Goal: Task Accomplishment & Management: Manage account settings

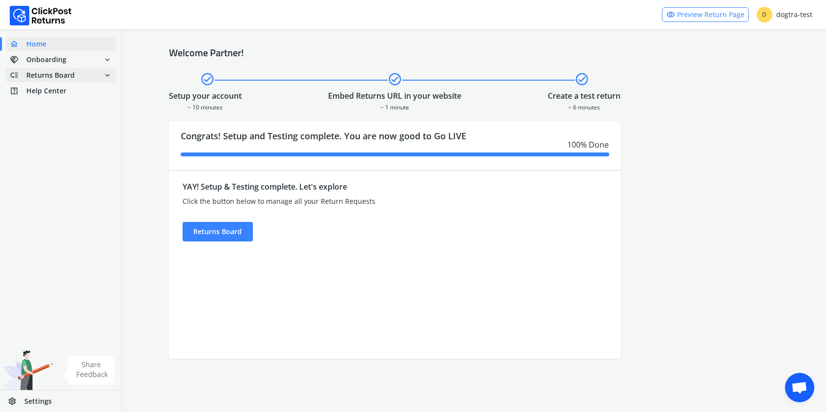
click at [69, 76] on span "Returns Board" at bounding box center [50, 75] width 48 height 10
click at [76, 91] on link "done Self shipped orders" at bounding box center [67, 93] width 122 height 14
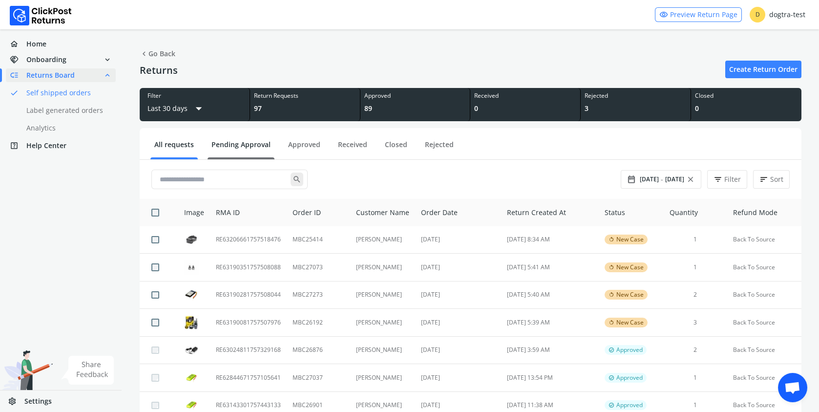
click at [235, 146] on link "Pending Approval" at bounding box center [241, 148] width 67 height 17
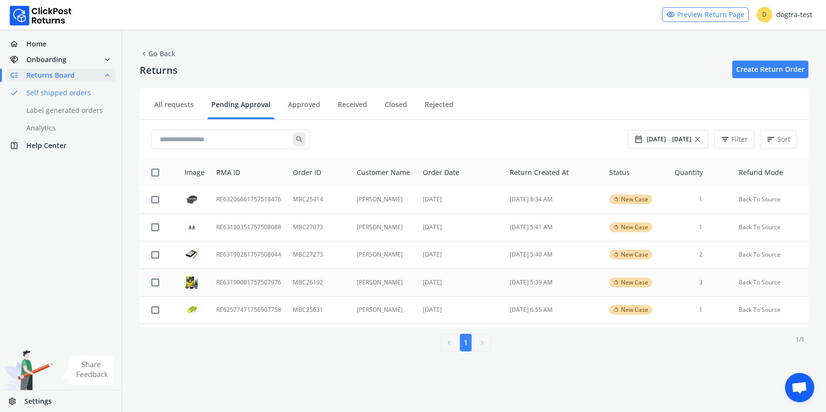
click at [240, 283] on td "RE63190081757507976" at bounding box center [248, 283] width 77 height 28
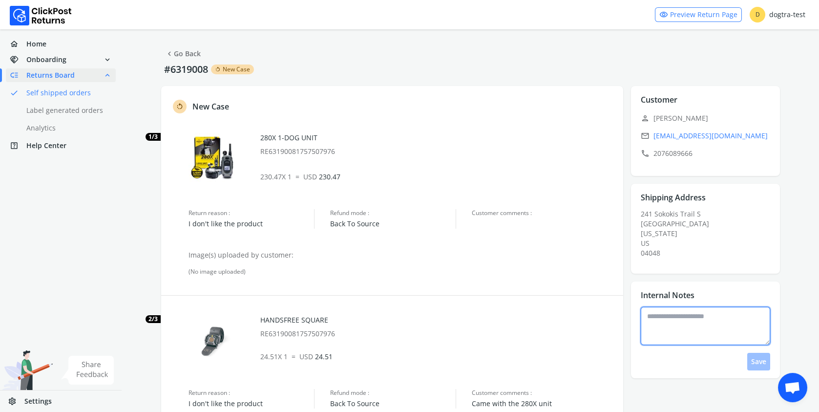
click at [672, 320] on textarea at bounding box center [705, 326] width 129 height 38
type textarea "**********"
click at [763, 358] on button "Save" at bounding box center [758, 362] width 23 height 18
click at [178, 53] on link "chevron_left Go Back" at bounding box center [183, 54] width 36 height 14
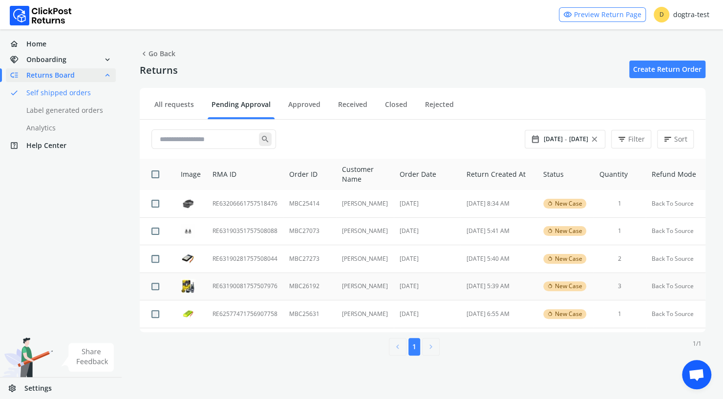
click at [229, 287] on td "RE63190081757507976" at bounding box center [245, 286] width 77 height 28
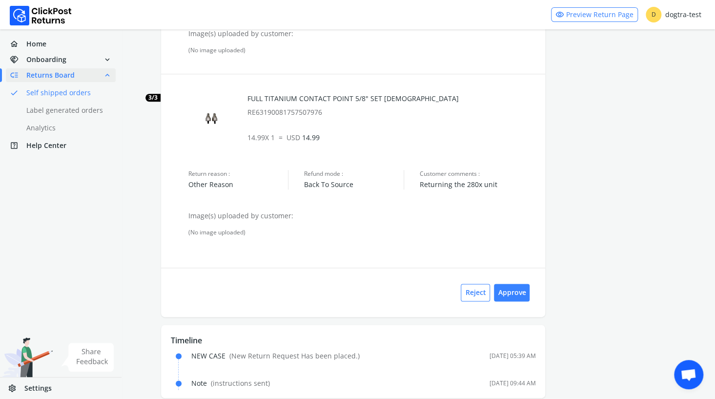
scroll to position [415, 0]
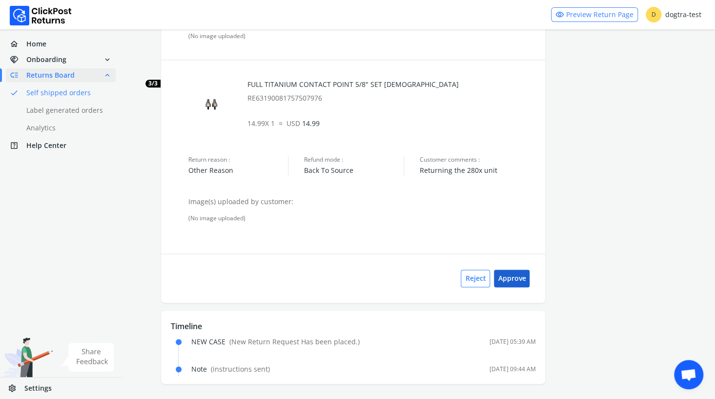
click at [516, 276] on button "Approve" at bounding box center [512, 279] width 36 height 18
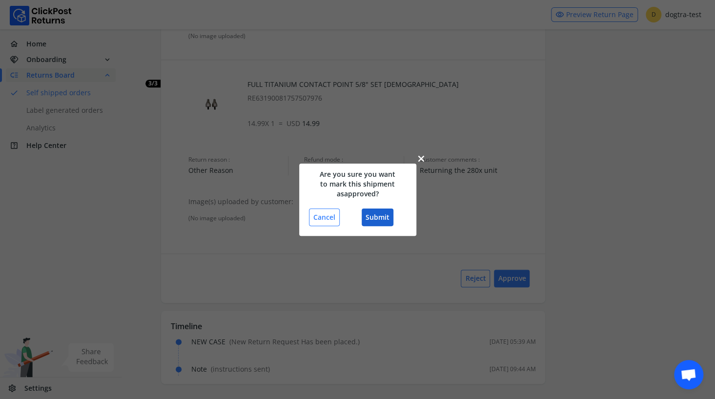
click at [379, 215] on button "Submit" at bounding box center [378, 218] width 32 height 18
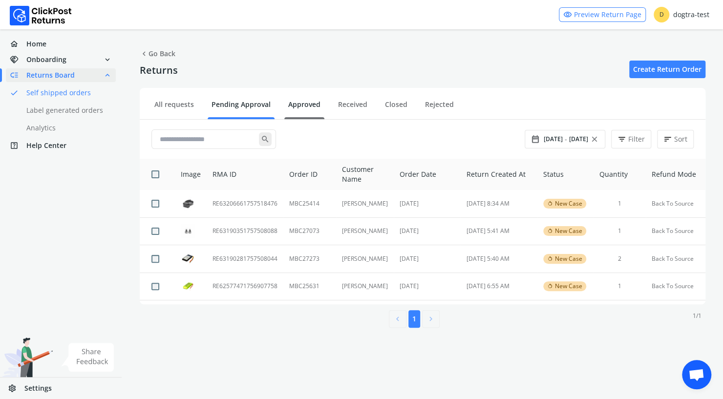
click at [313, 105] on link "Approved" at bounding box center [304, 108] width 40 height 17
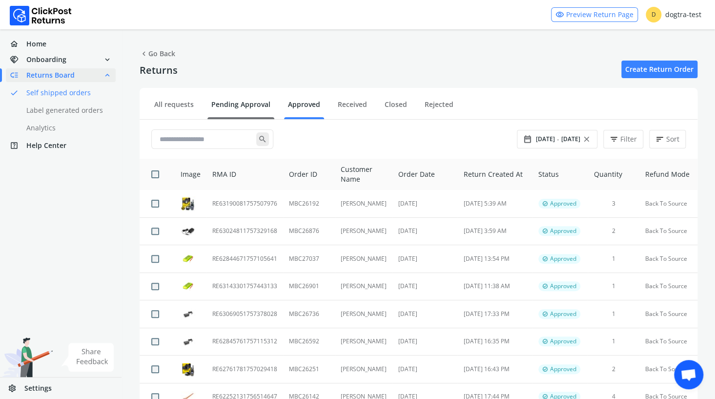
click at [238, 103] on link "Pending Approval" at bounding box center [241, 108] width 67 height 17
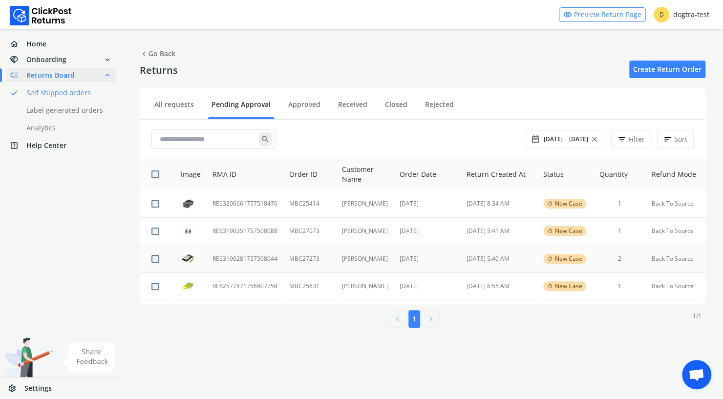
click at [236, 260] on td "RE63190281757508044" at bounding box center [245, 259] width 77 height 28
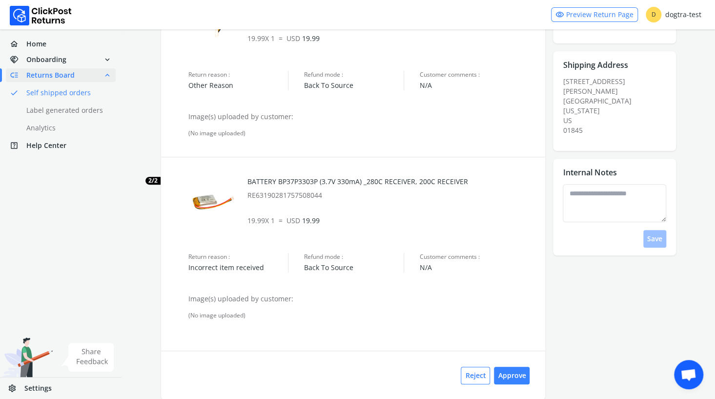
scroll to position [123, 0]
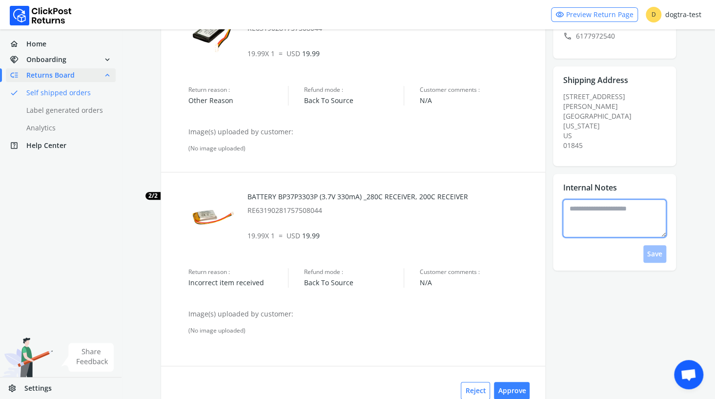
click at [586, 199] on textarea at bounding box center [615, 218] width 104 height 38
type textarea "**********"
click at [661, 245] on button "Save" at bounding box center [655, 254] width 23 height 18
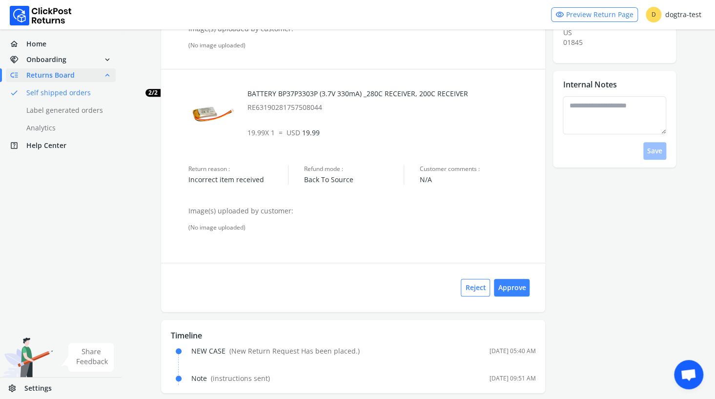
scroll to position [230, 0]
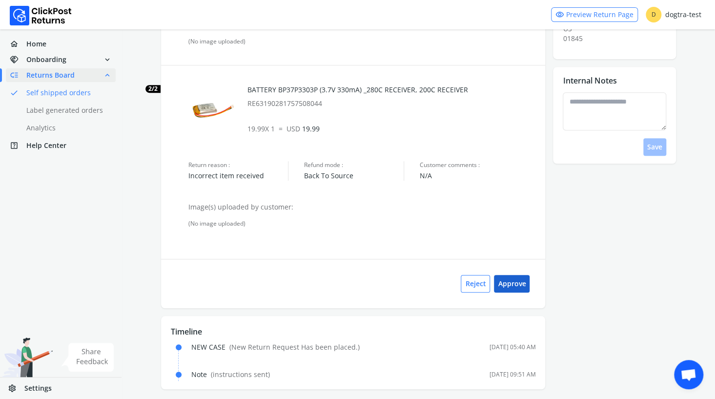
click at [523, 281] on button "Approve" at bounding box center [512, 284] width 36 height 18
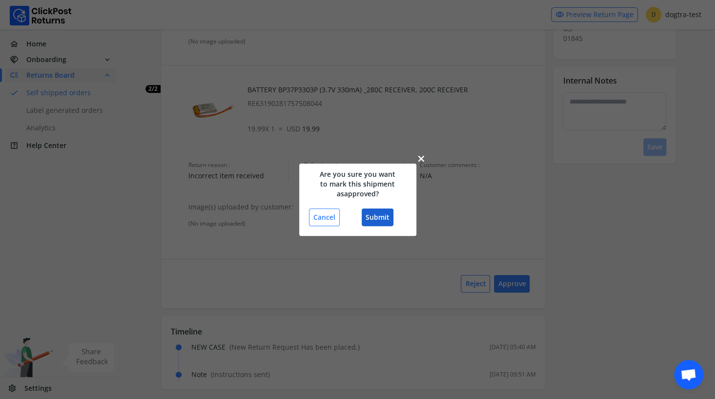
click at [374, 214] on button "Submit" at bounding box center [378, 218] width 32 height 18
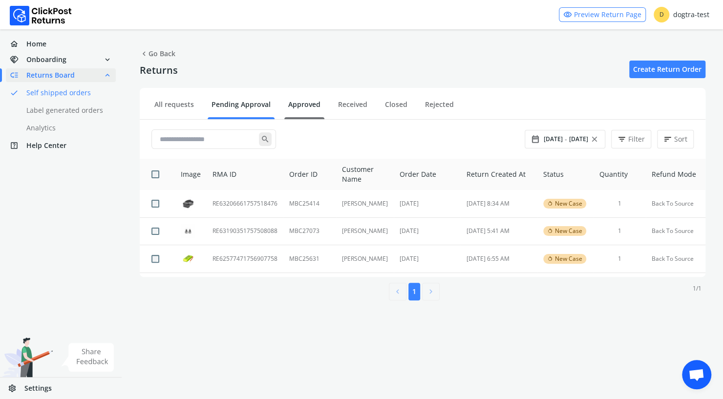
click at [297, 103] on link "Approved" at bounding box center [304, 108] width 40 height 17
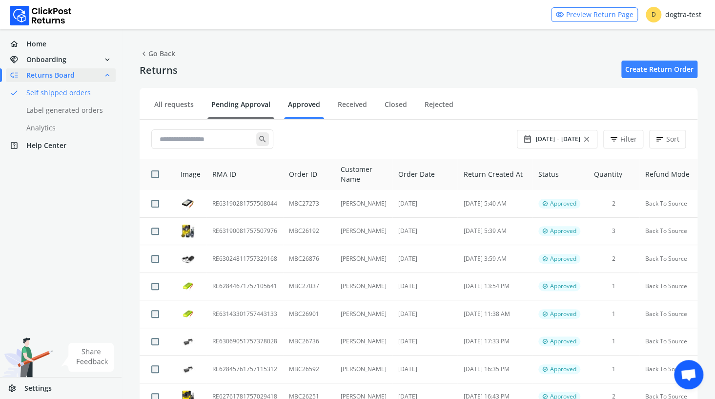
click at [232, 105] on link "Pending Approval" at bounding box center [241, 108] width 67 height 17
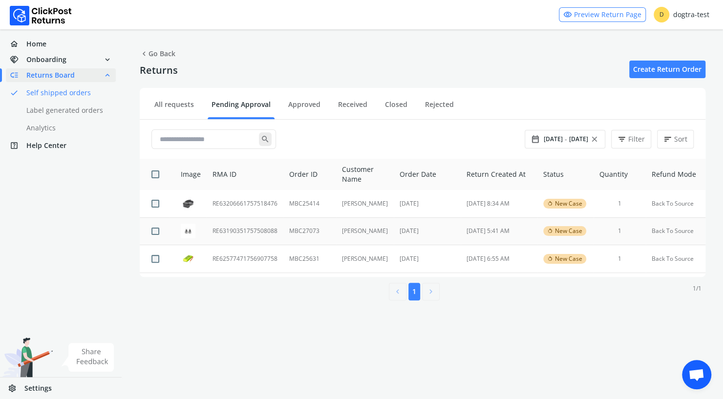
click at [272, 230] on td "RE63190351757508088" at bounding box center [245, 231] width 77 height 28
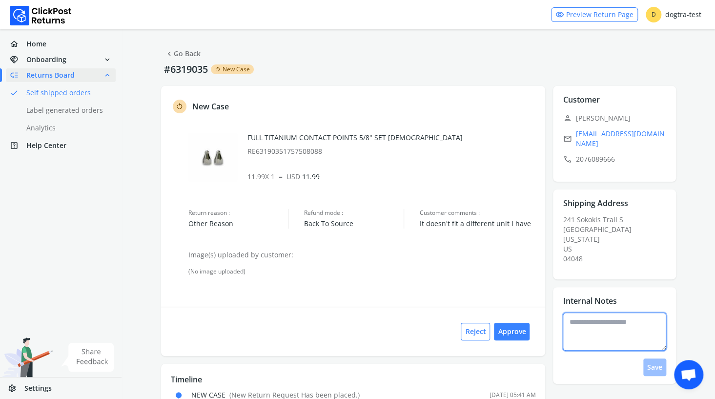
click at [593, 319] on textarea at bounding box center [615, 332] width 104 height 38
type textarea "**********"
click at [655, 360] on button "Save" at bounding box center [655, 367] width 23 height 18
click at [514, 334] on button "Approve" at bounding box center [512, 332] width 36 height 18
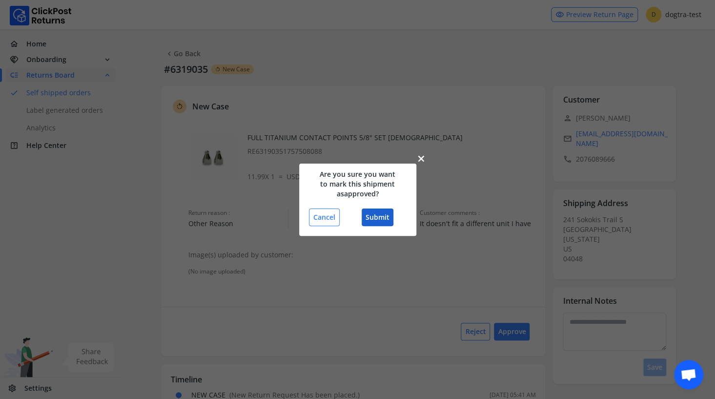
click at [380, 215] on button "Submit" at bounding box center [378, 218] width 32 height 18
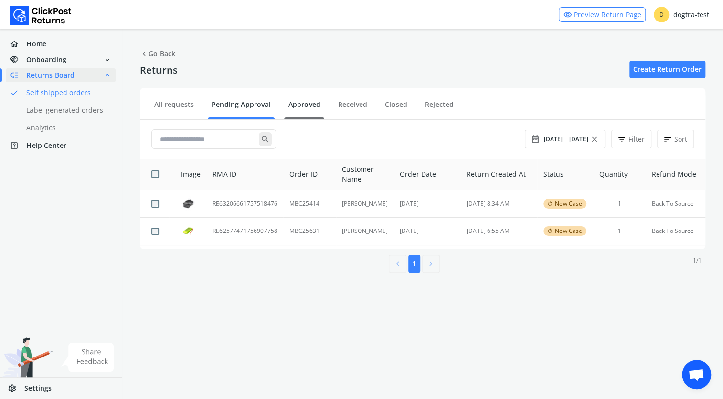
click at [296, 104] on link "Approved" at bounding box center [304, 108] width 40 height 17
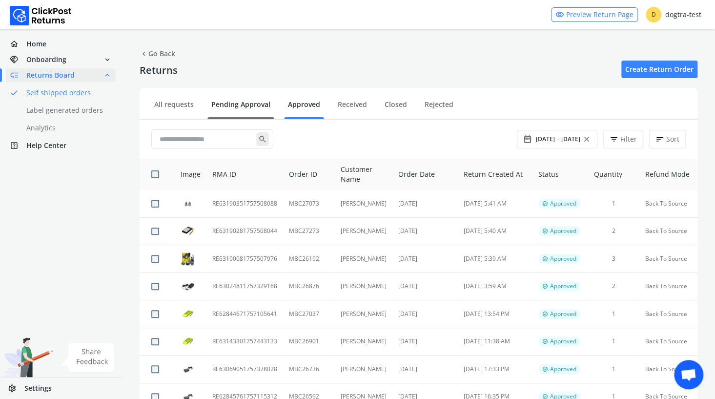
click at [230, 103] on link "Pending Approval" at bounding box center [241, 108] width 67 height 17
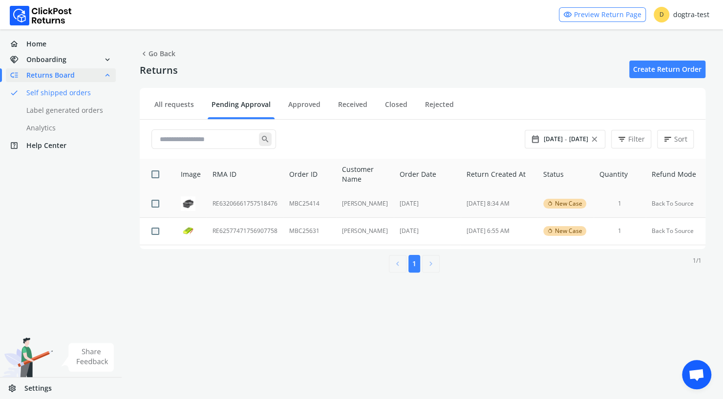
click at [267, 204] on td "RE63206661757518476" at bounding box center [245, 203] width 77 height 27
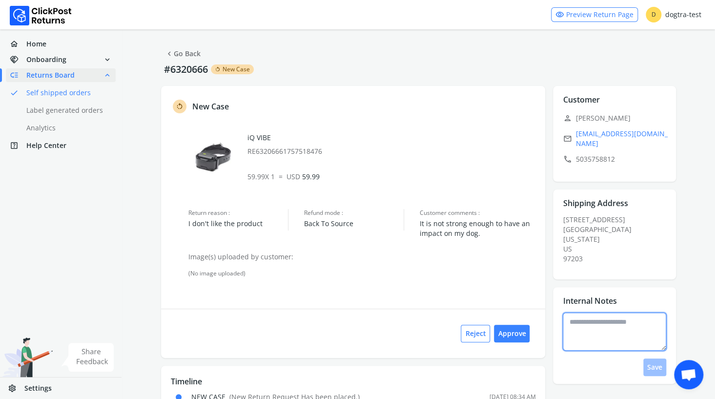
click at [608, 317] on textarea at bounding box center [615, 332] width 104 height 38
type textarea "**********"
click at [654, 359] on button "Save" at bounding box center [655, 367] width 23 height 18
click at [513, 328] on button "Approve" at bounding box center [512, 334] width 36 height 18
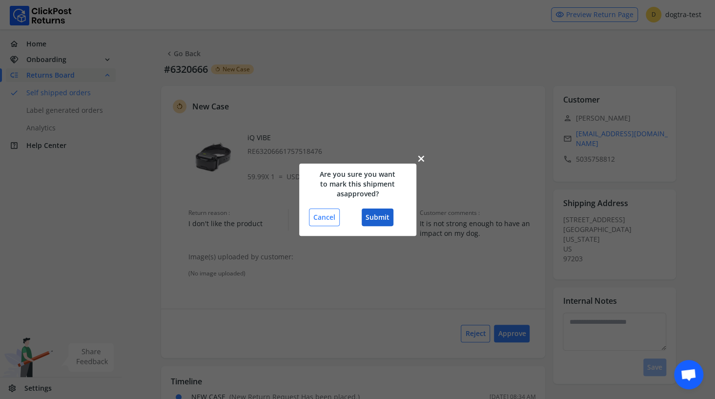
click at [377, 212] on button "Submit" at bounding box center [378, 218] width 32 height 18
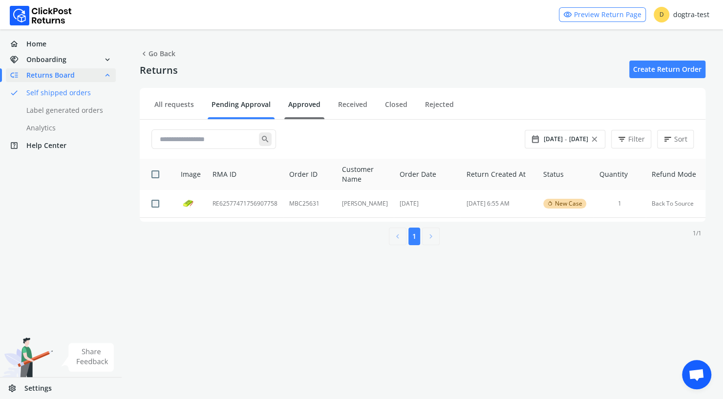
click at [306, 104] on link "Approved" at bounding box center [304, 108] width 40 height 17
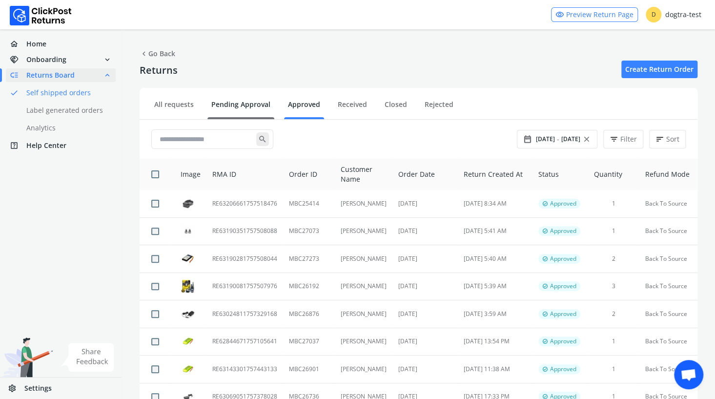
click at [239, 106] on link "Pending Approval" at bounding box center [241, 108] width 67 height 17
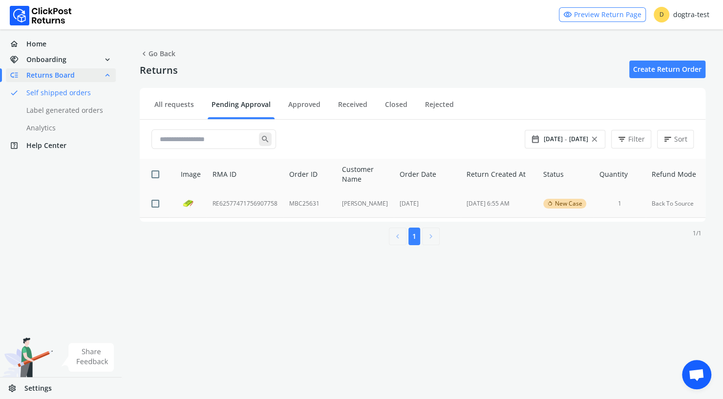
click at [226, 204] on td "RE62577471756907758" at bounding box center [245, 203] width 77 height 27
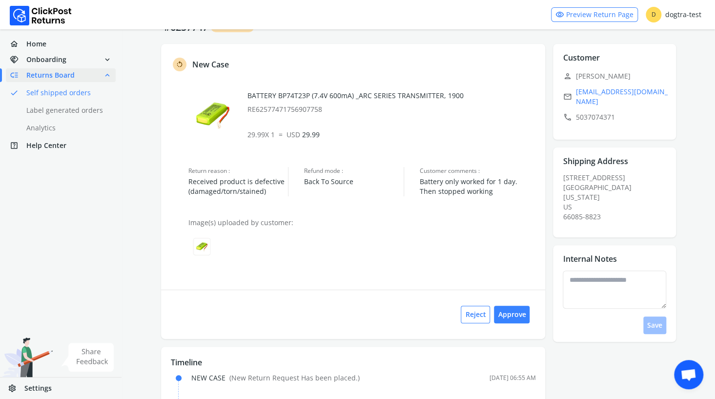
scroll to position [78, 0]
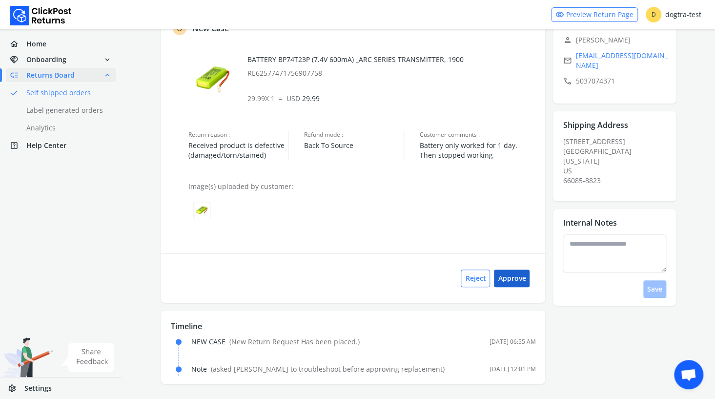
click at [513, 279] on button "Approve" at bounding box center [512, 279] width 36 height 18
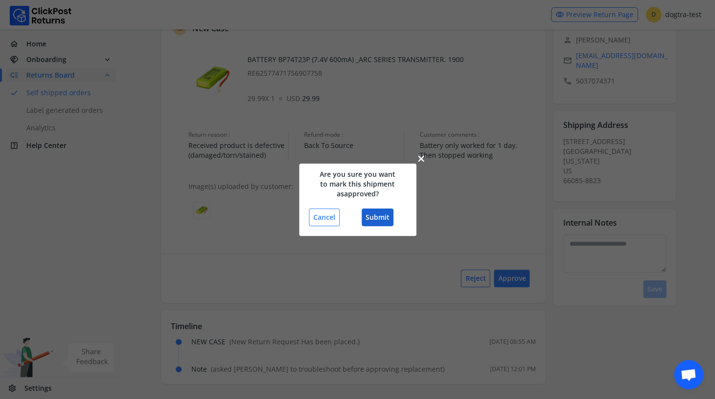
click at [375, 212] on button "Submit" at bounding box center [378, 218] width 32 height 18
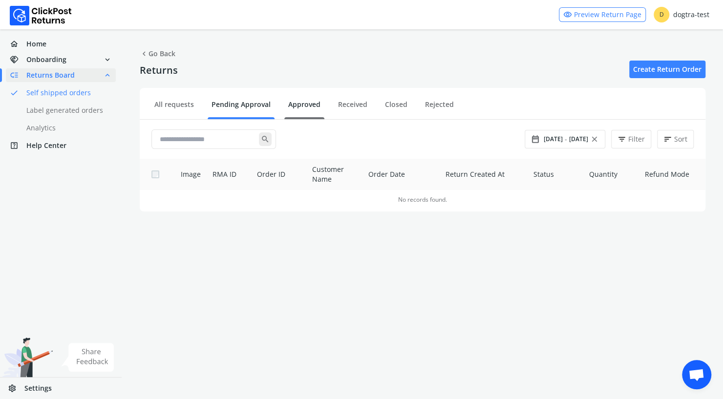
click at [300, 103] on link "Approved" at bounding box center [304, 108] width 40 height 17
